Goal: Task Accomplishment & Management: Use online tool/utility

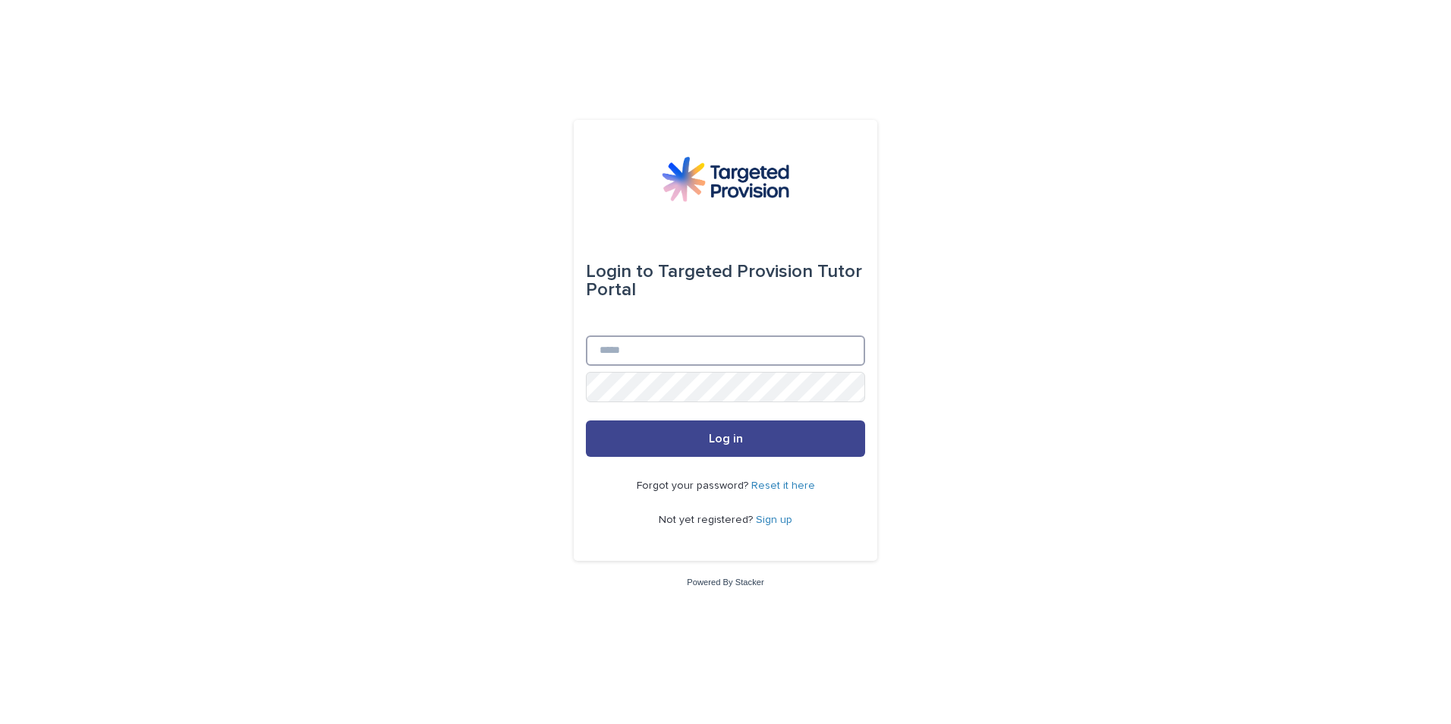
type input "**********"
click at [757, 434] on button "Log in" at bounding box center [725, 438] width 279 height 36
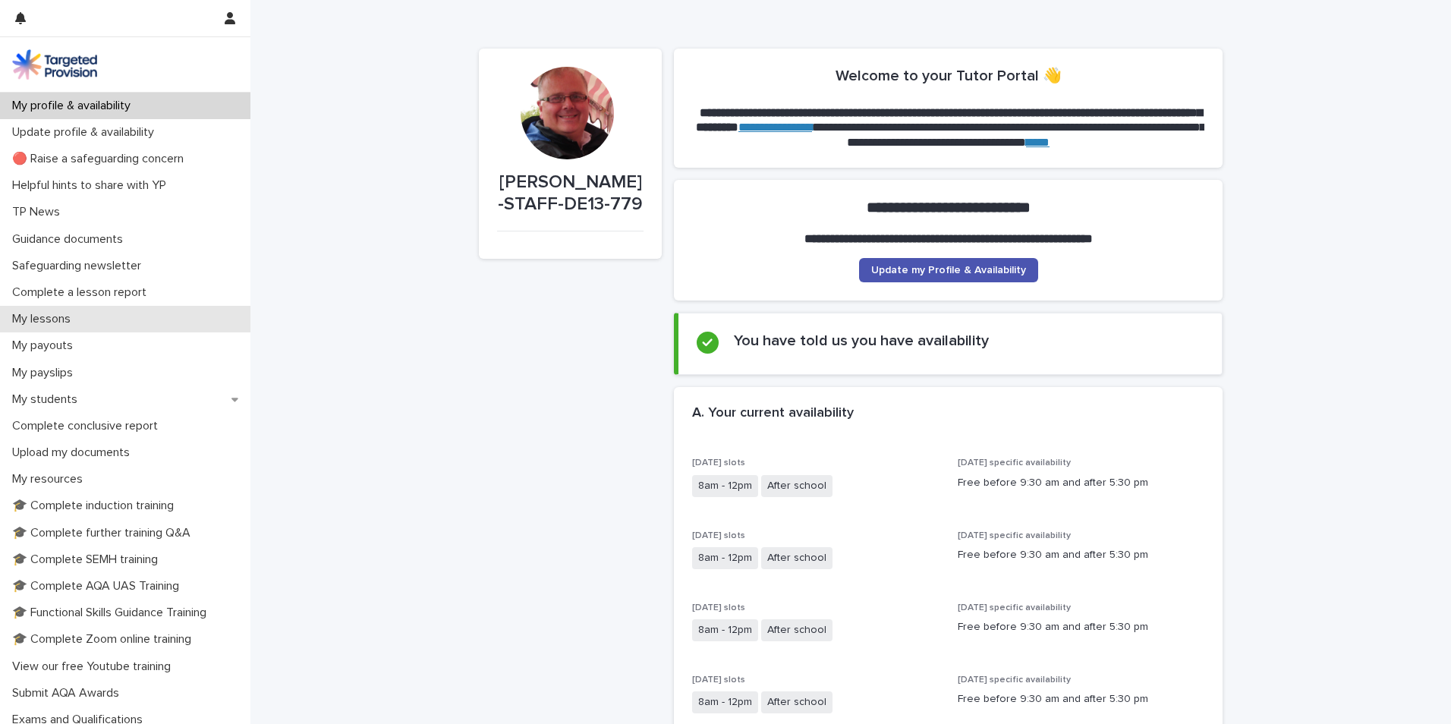
click at [70, 316] on p "My lessons" at bounding box center [44, 319] width 77 height 14
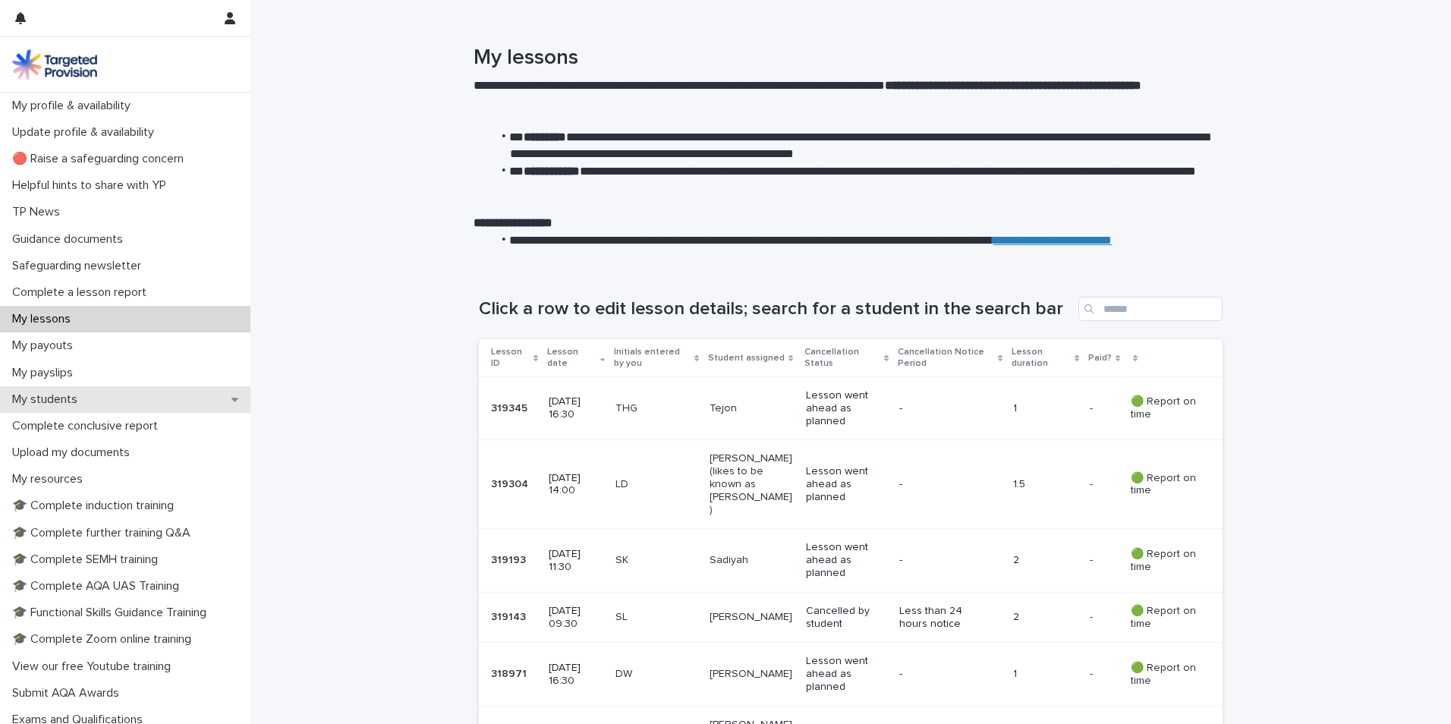
click at [105, 391] on div "My students" at bounding box center [125, 399] width 250 height 27
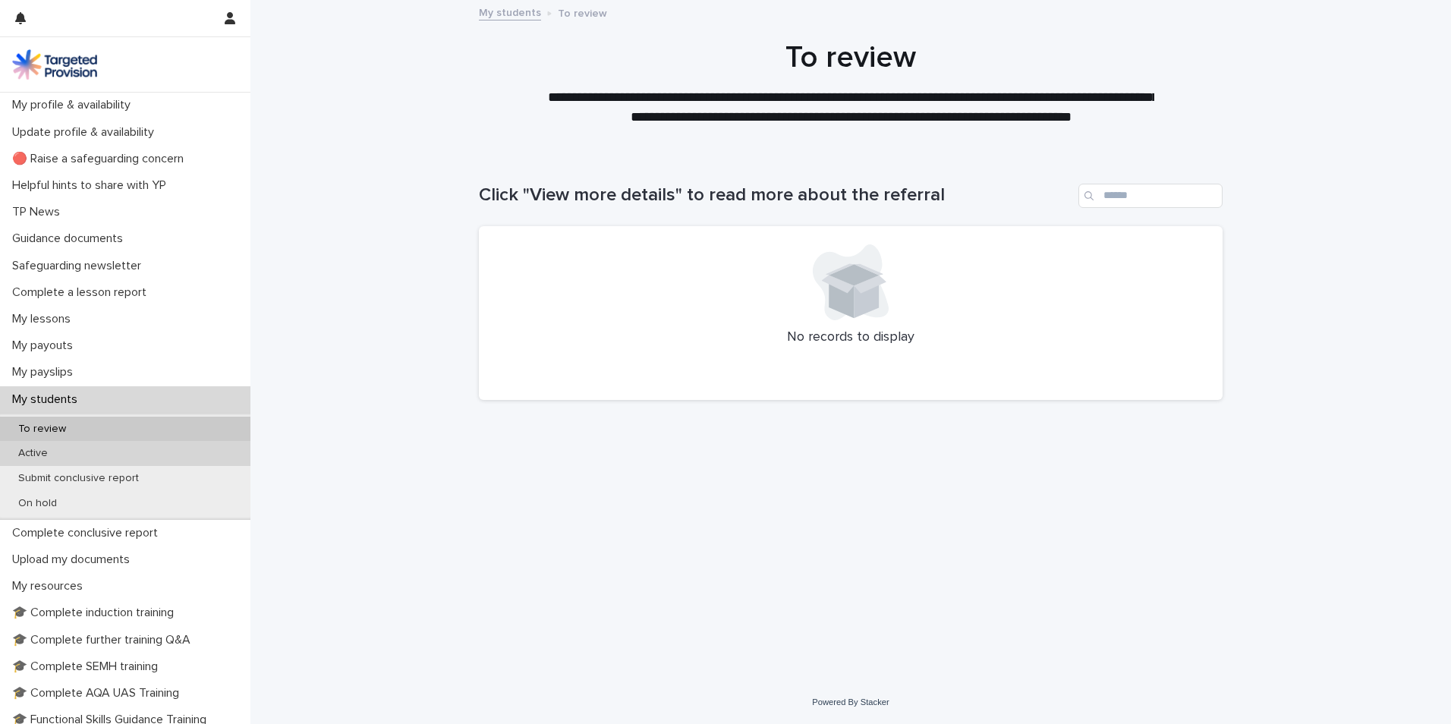
click at [85, 456] on div "Active" at bounding box center [125, 453] width 250 height 25
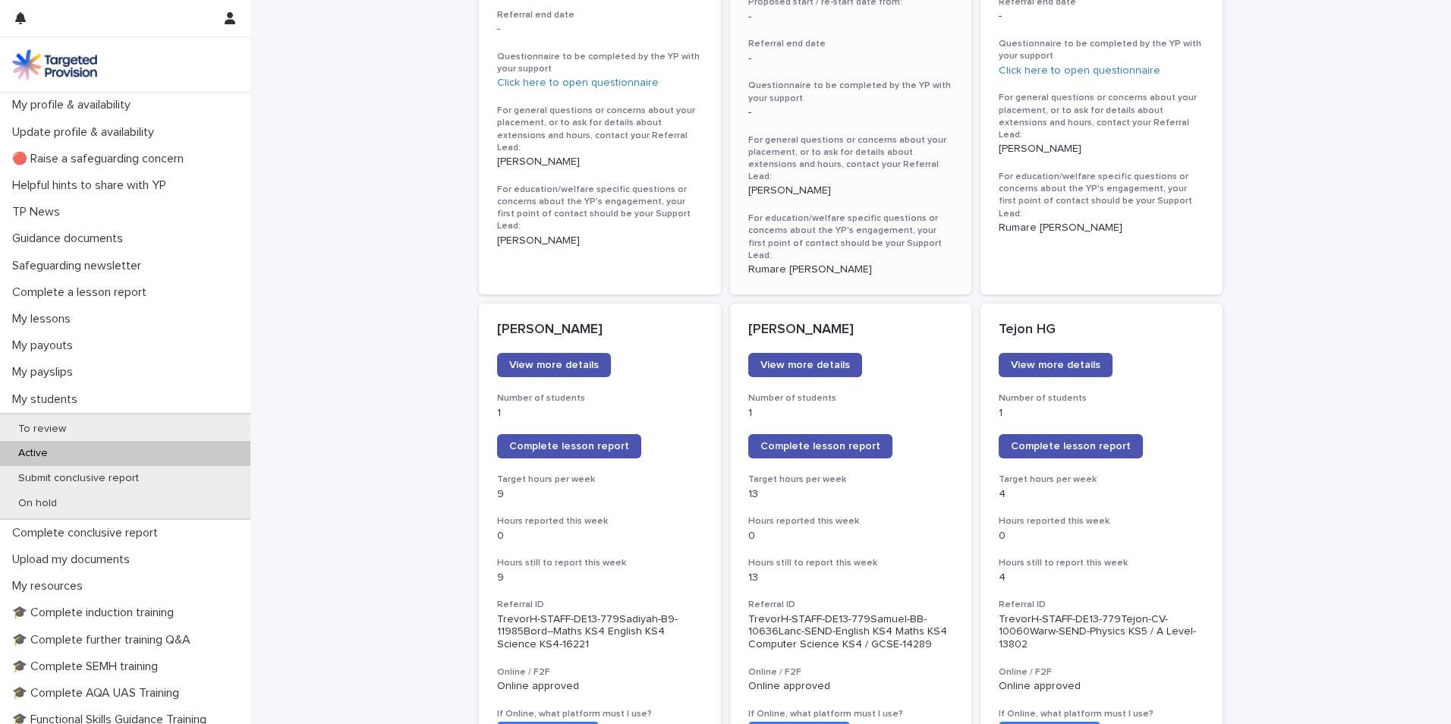
scroll to position [1214, 0]
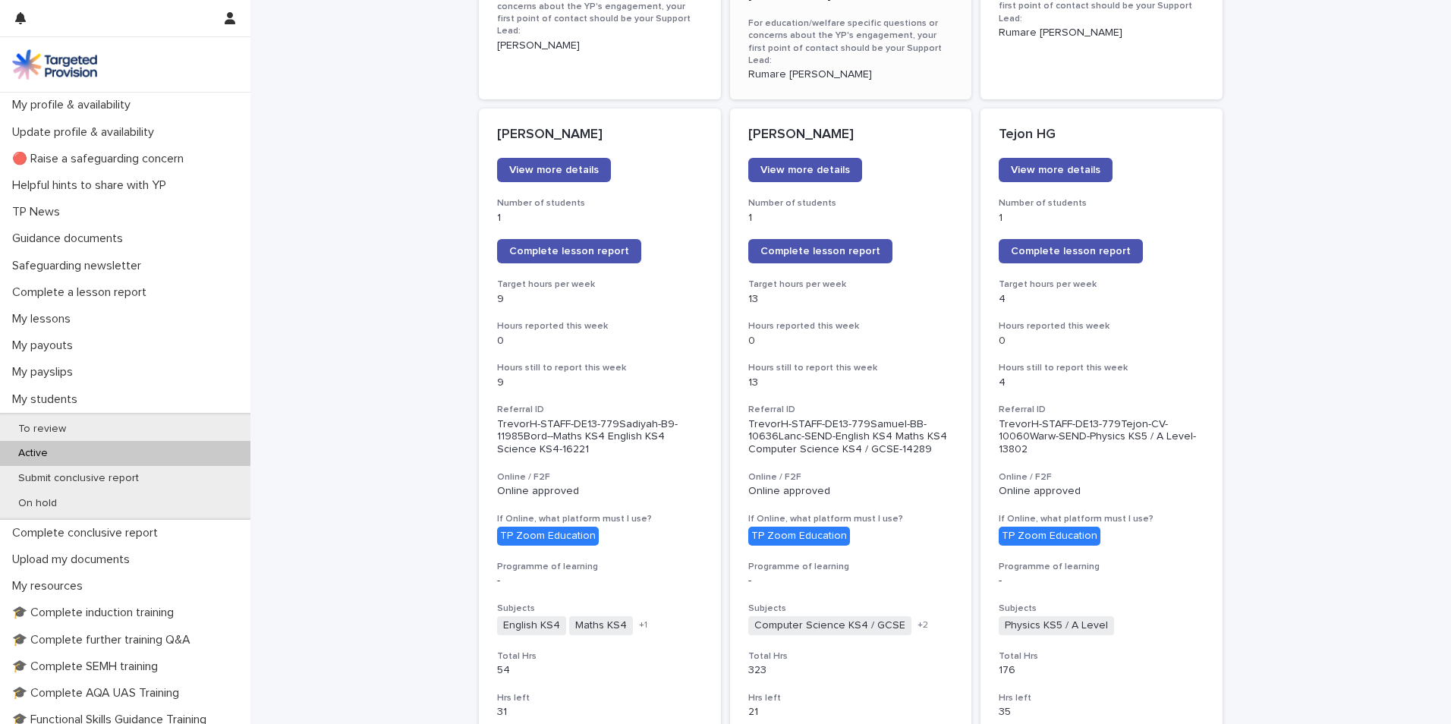
click at [835, 246] on span "Complete lesson report" at bounding box center [820, 251] width 120 height 11
